Goal: Browse casually: Explore the website without a specific task or goal

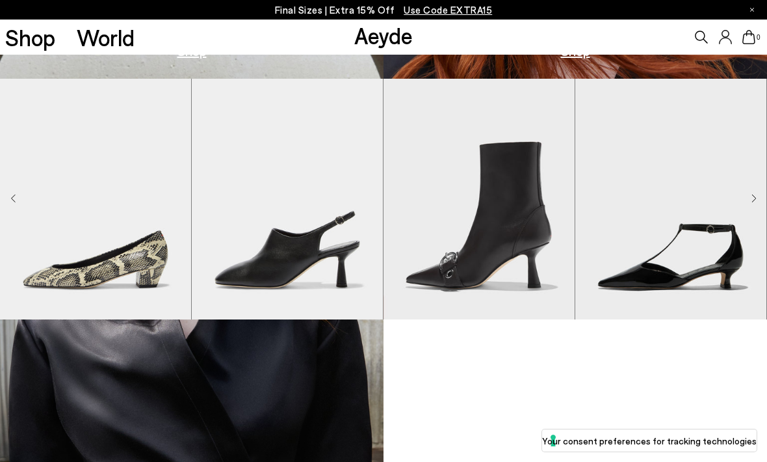
scroll to position [821, 0]
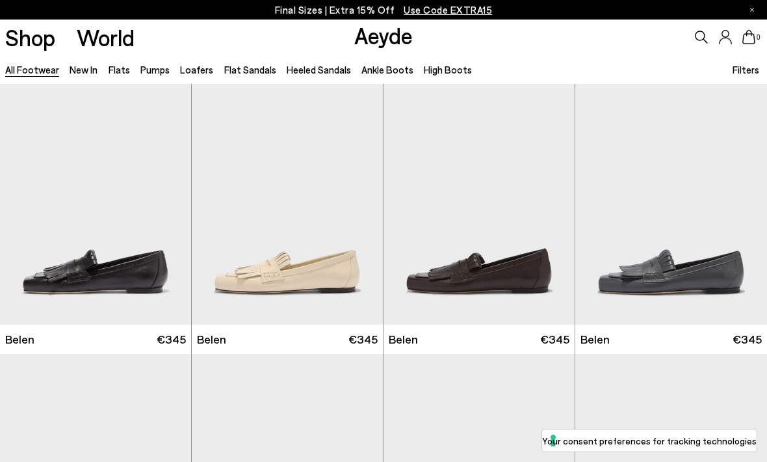
click at [254, 74] on link "Flat Sandals" at bounding box center [250, 70] width 52 height 12
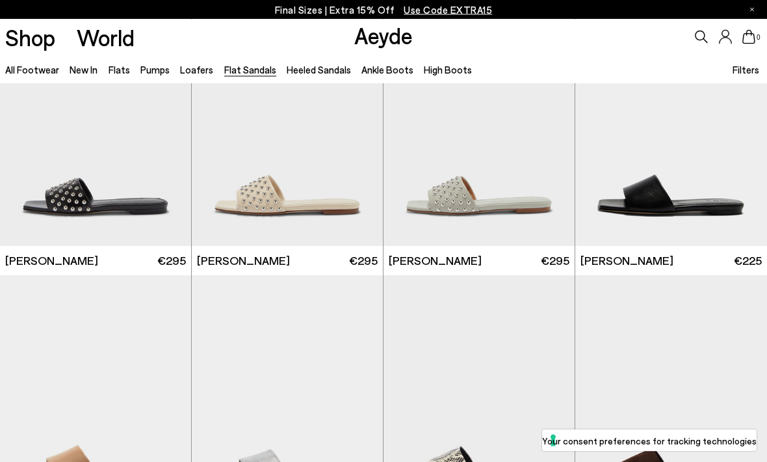
scroll to position [619, 0]
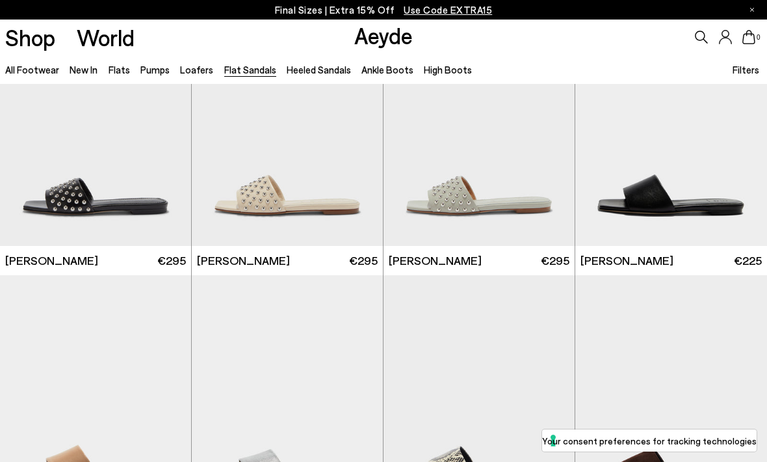
click at [378, 65] on link "Ankle Boots" at bounding box center [388, 70] width 52 height 12
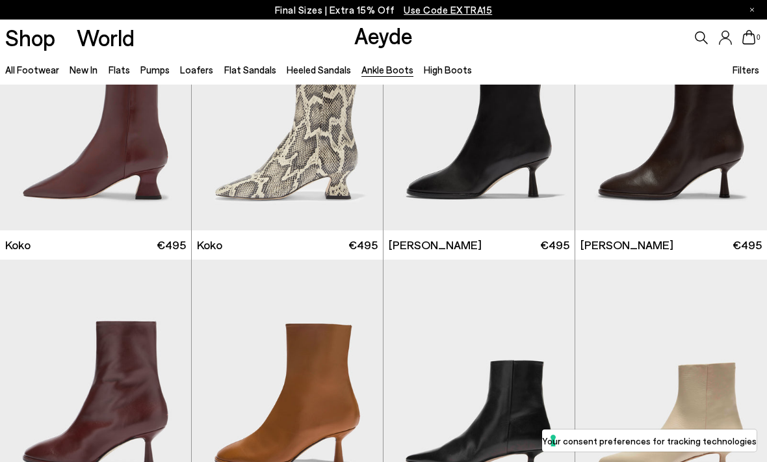
scroll to position [643, 0]
